Goal: Information Seeking & Learning: Find contact information

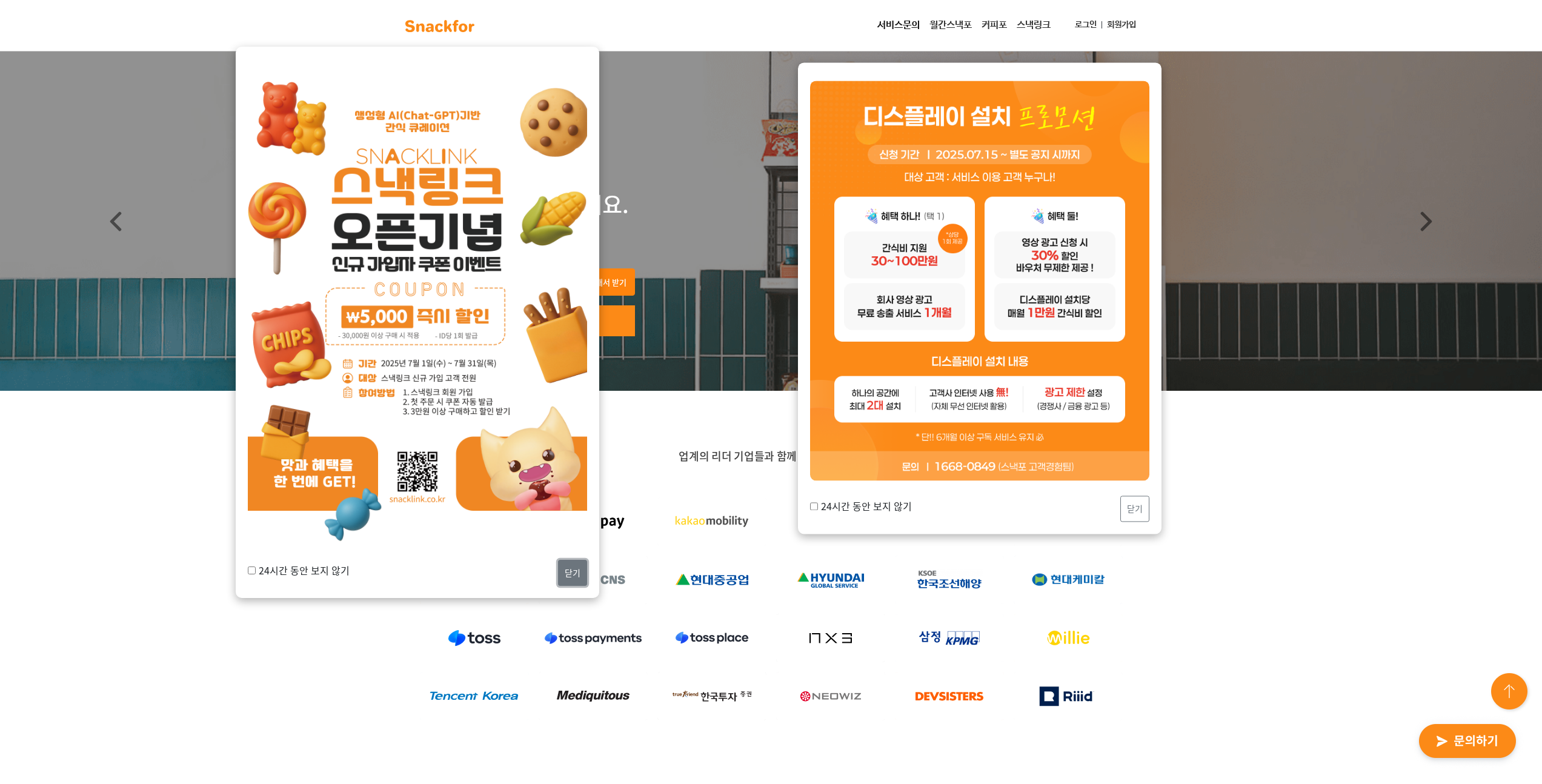
click at [567, 573] on button "닫기" at bounding box center [572, 572] width 29 height 26
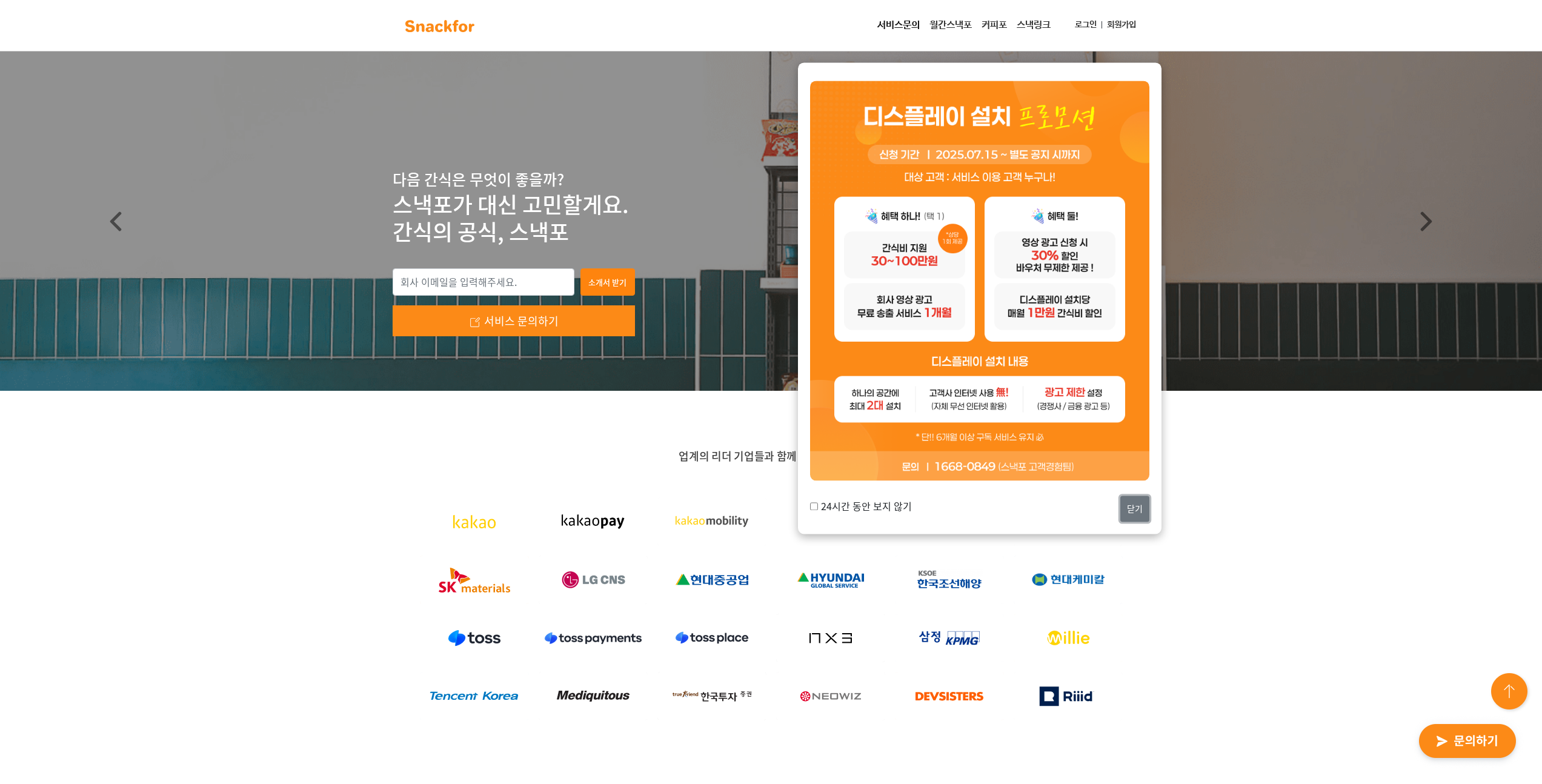
click at [1131, 511] on button "닫기" at bounding box center [1135, 508] width 29 height 26
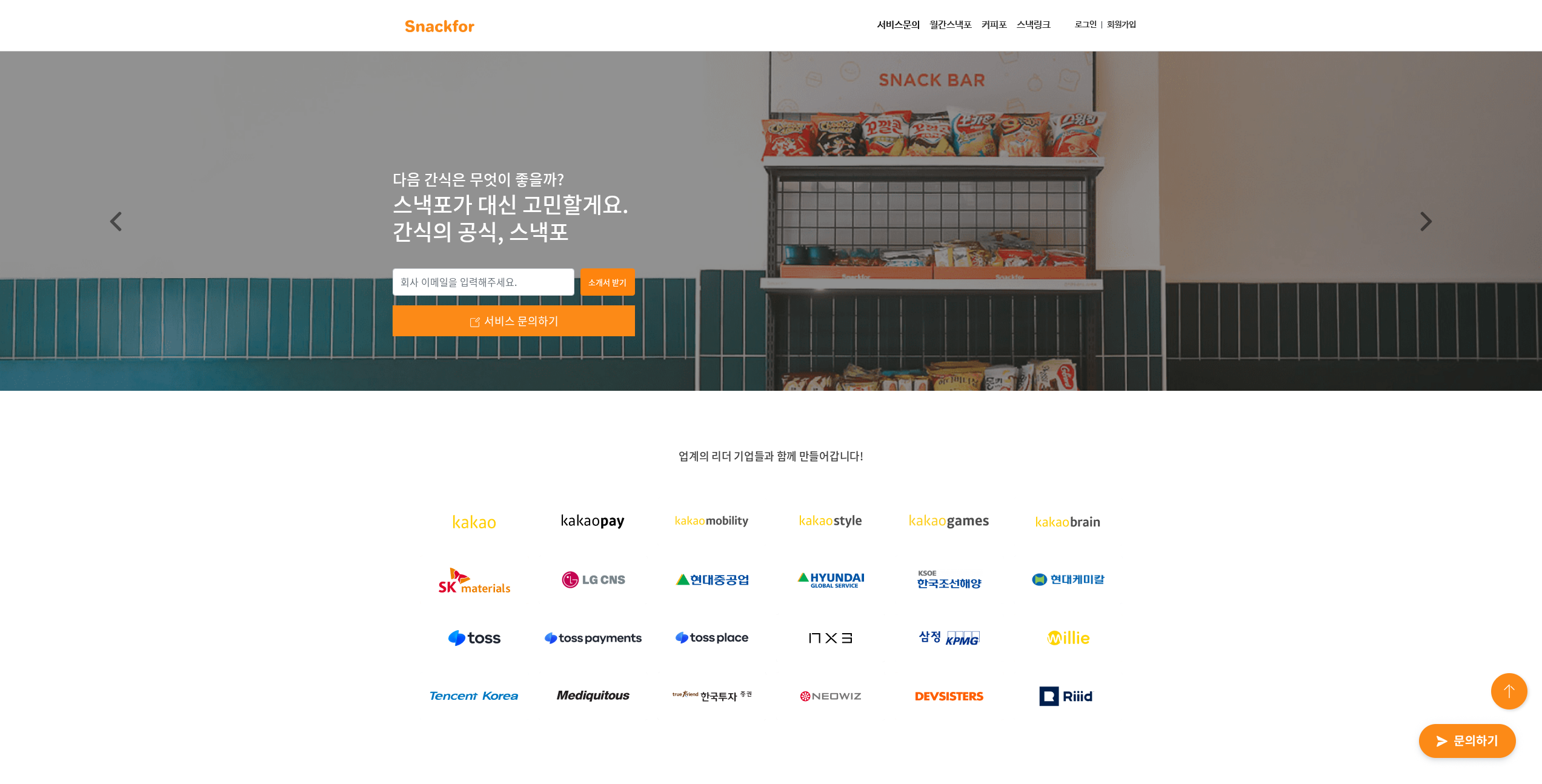
click at [944, 22] on link "월간스낵포" at bounding box center [950, 25] width 52 height 24
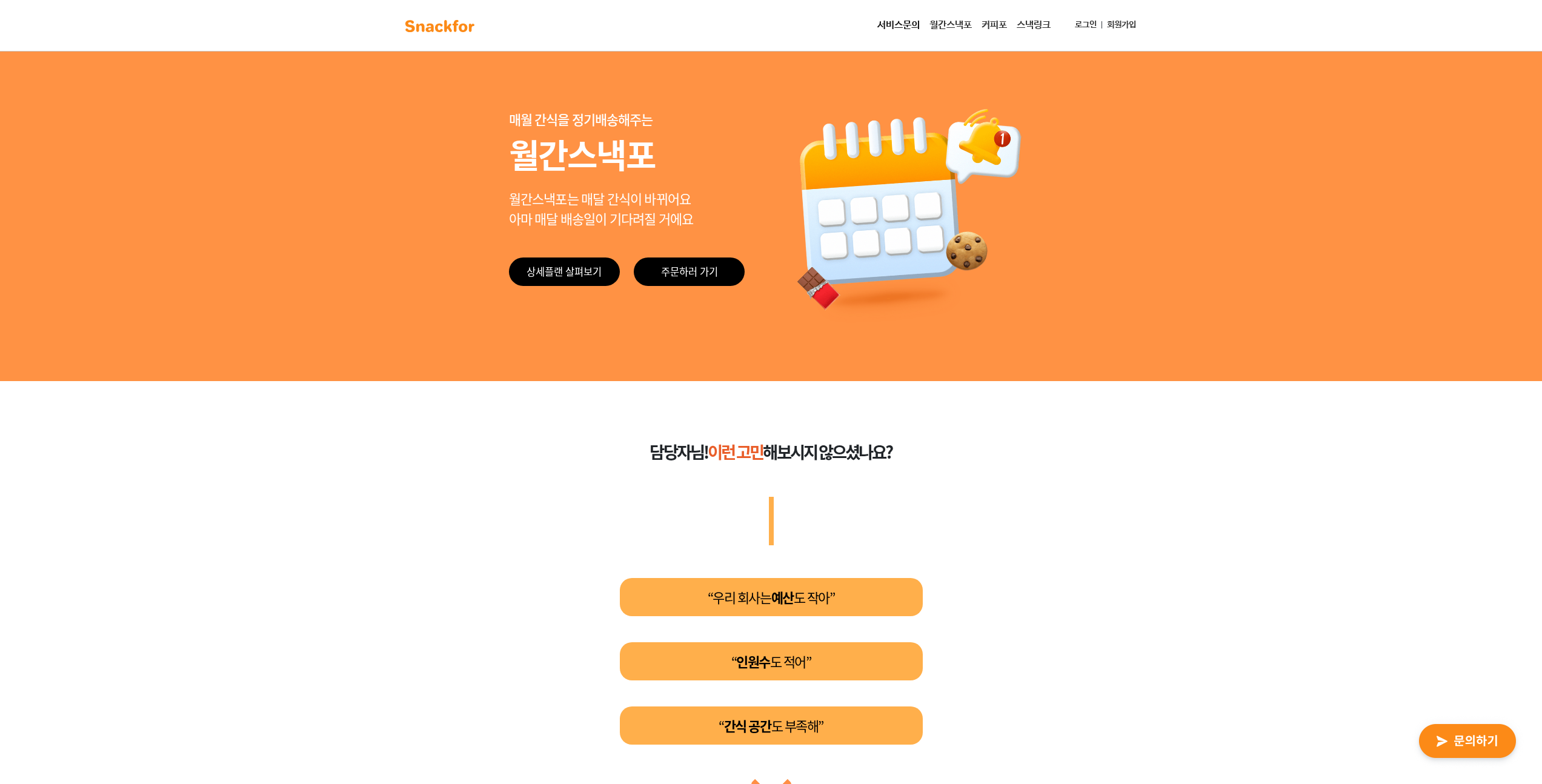
click at [884, 24] on link "서비스문의" at bounding box center [898, 25] width 52 height 24
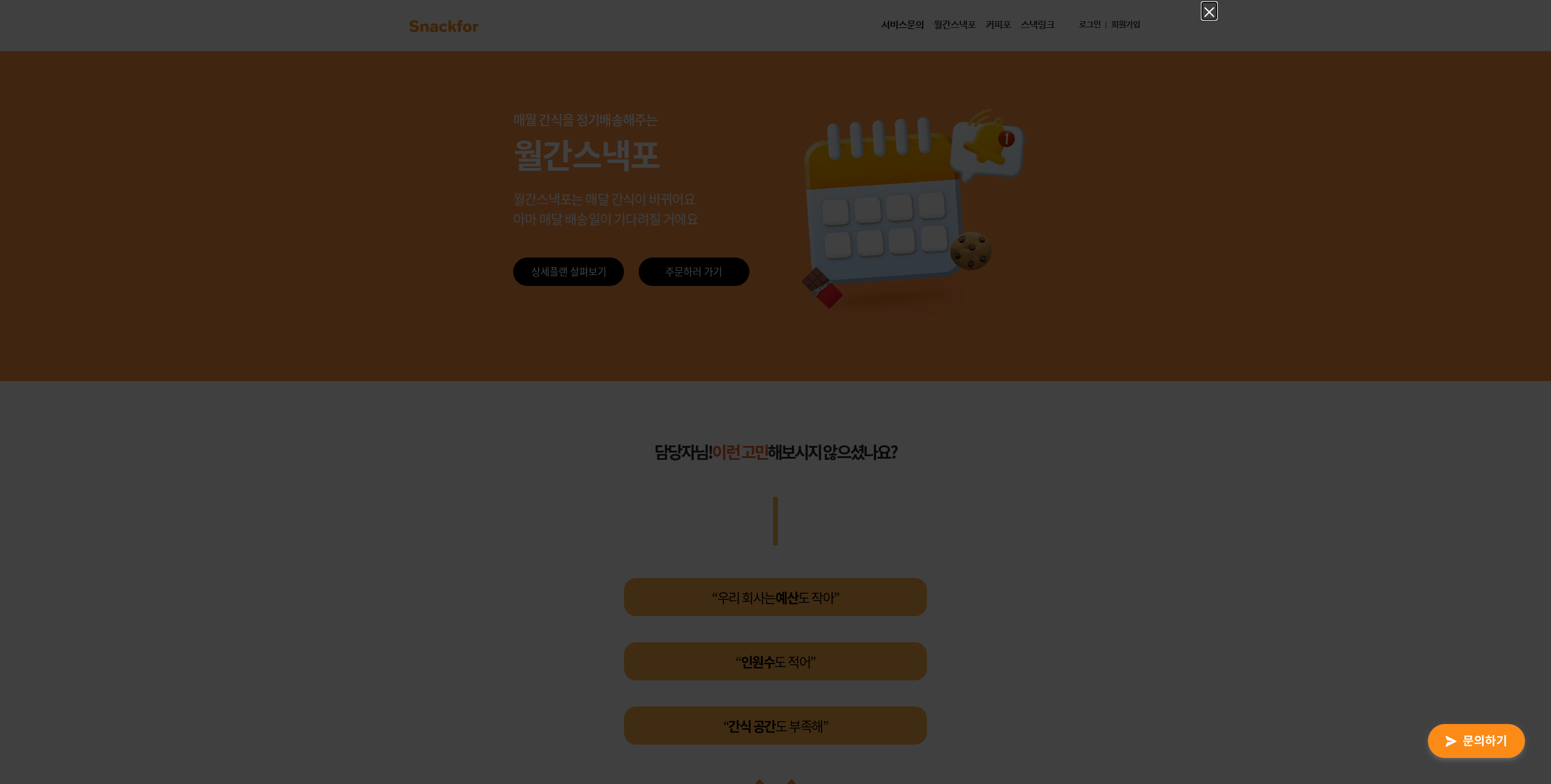
click at [1208, 10] on icon "Close" at bounding box center [1209, 12] width 10 height 10
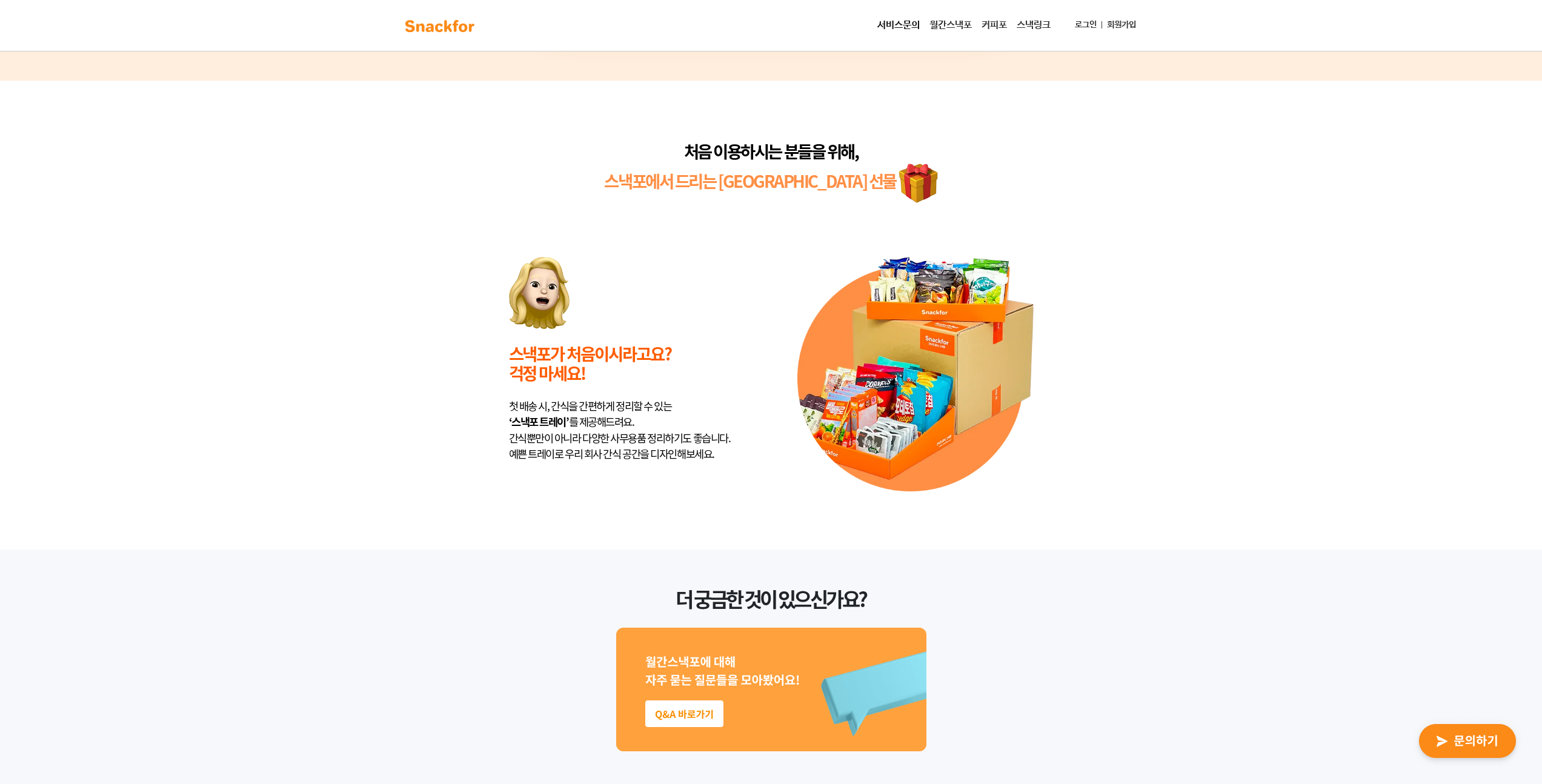
scroll to position [2934, 0]
